Goal: Information Seeking & Learning: Understand process/instructions

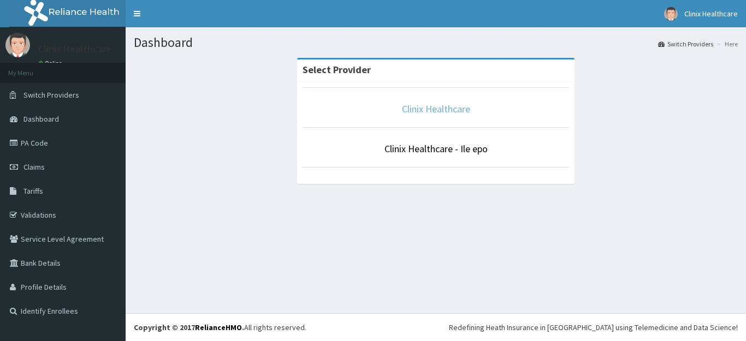
click at [441, 114] on link "Clinix Healthcare" at bounding box center [436, 109] width 68 height 13
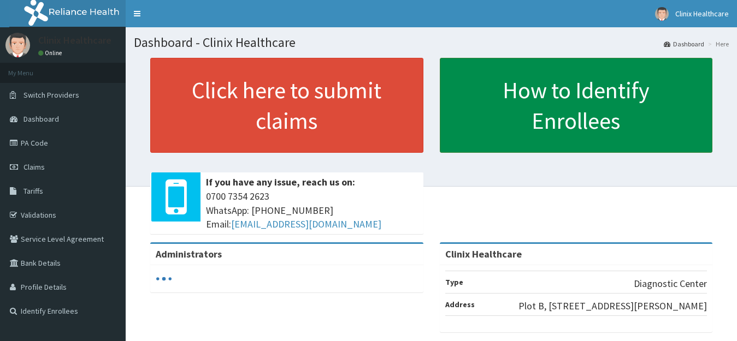
click at [466, 113] on link "How to Identify Enrollees" at bounding box center [576, 105] width 273 height 95
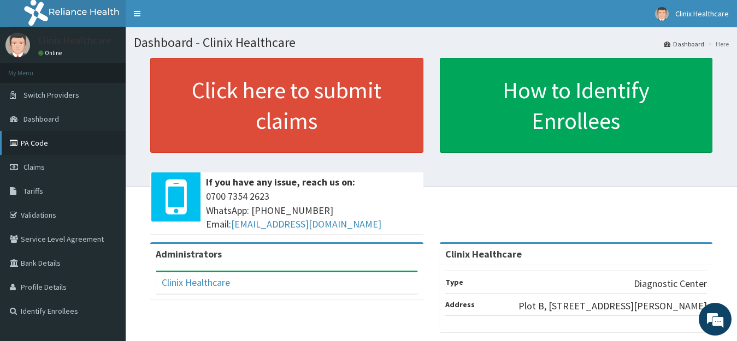
click at [68, 140] on link "PA Code" at bounding box center [63, 143] width 126 height 24
